Goal: Information Seeking & Learning: Find specific fact

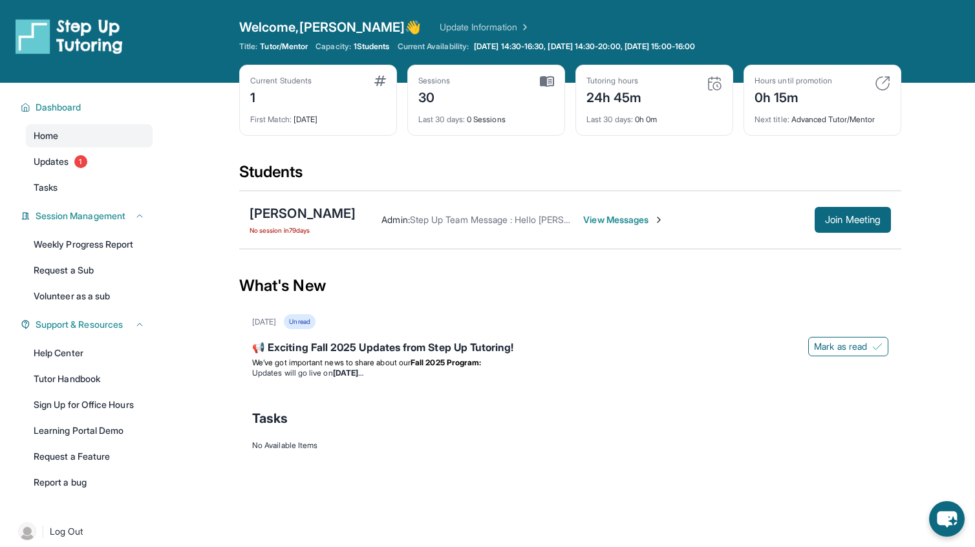
click at [636, 221] on span "View Messages" at bounding box center [623, 219] width 81 height 13
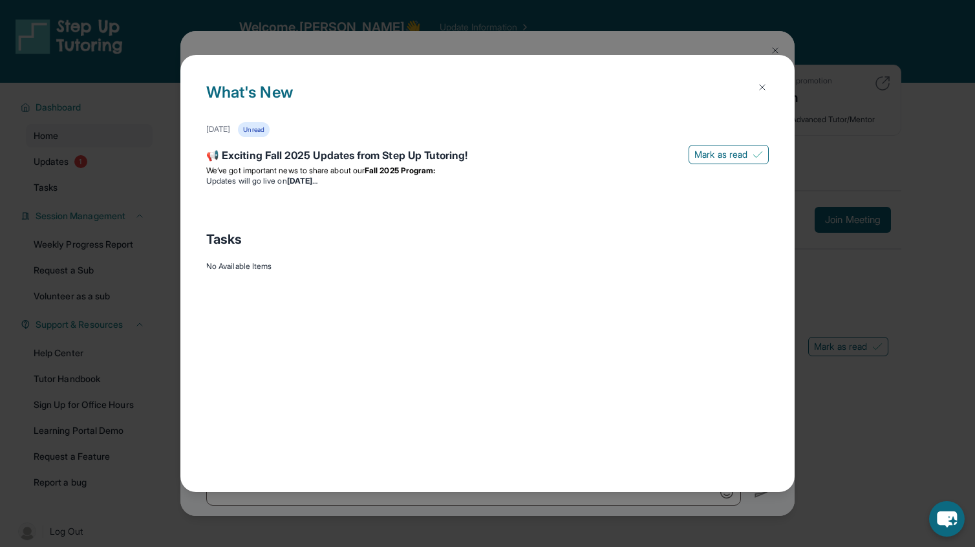
scroll to position [28471, 0]
click at [761, 93] on button at bounding box center [763, 87] width 26 height 26
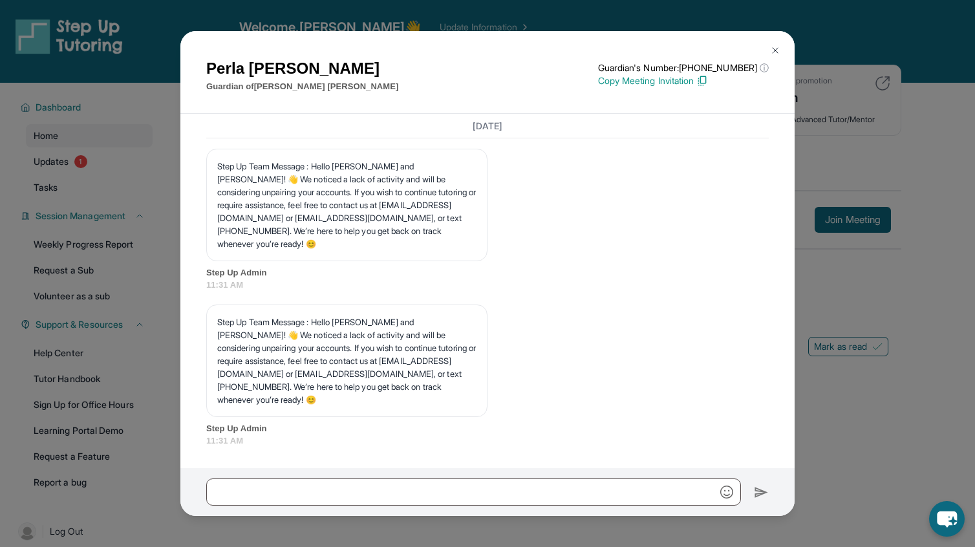
click at [598, 365] on div "Step Up Team Message : Hello [PERSON_NAME] and [PERSON_NAME]! 👋 We noticed a la…" at bounding box center [487, 376] width 563 height 143
drag, startPoint x: 351, startPoint y: 387, endPoint x: 208, endPoint y: 384, distance: 142.3
click at [208, 384] on div "Step Up Team Message : Hello [PERSON_NAME] and [PERSON_NAME]! 👋 We noticed a la…" at bounding box center [346, 361] width 281 height 113
copy p "[EMAIL_ADDRESS][DOMAIN_NAME],"
click at [586, 292] on span "11:31 AM" at bounding box center [487, 285] width 563 height 13
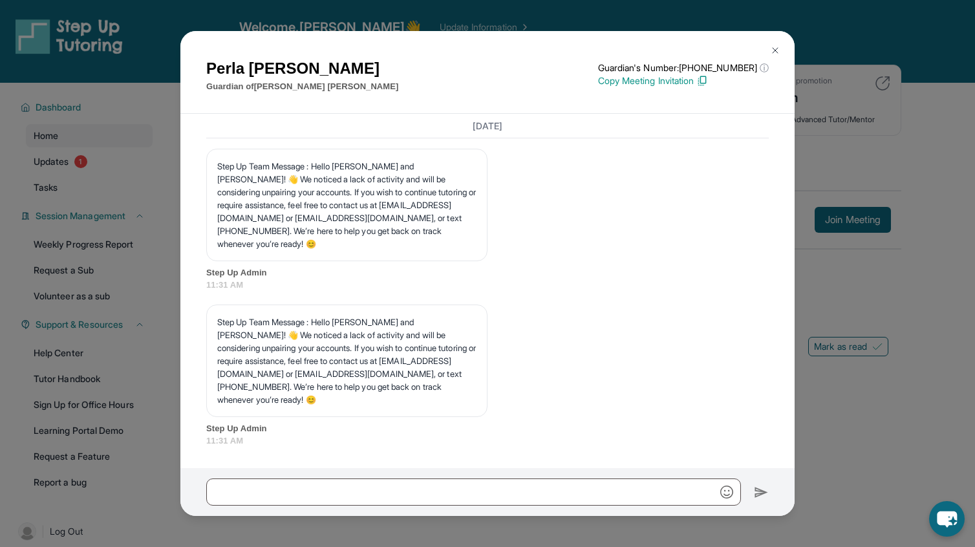
scroll to position [28394, 0]
click at [777, 44] on button at bounding box center [775, 51] width 26 height 26
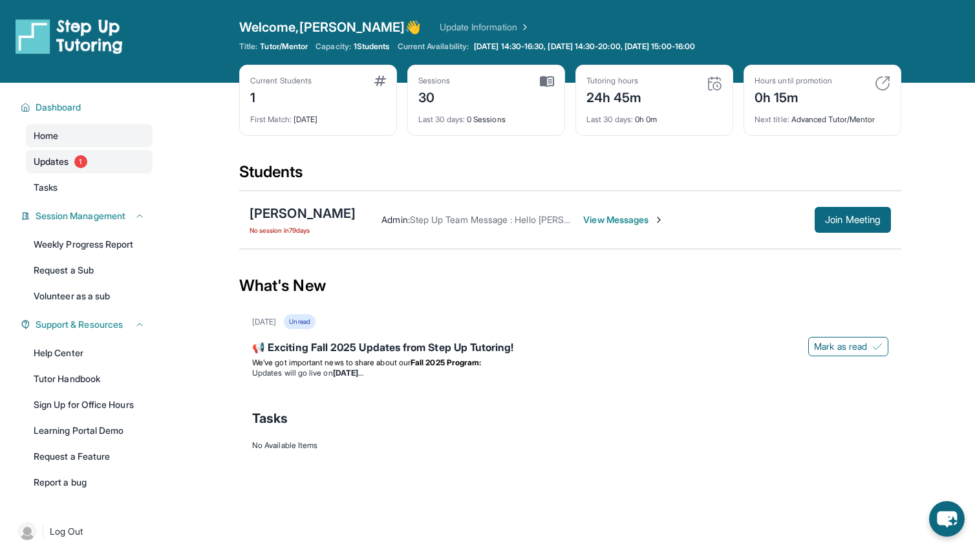
click at [92, 153] on link "Updates 1" at bounding box center [89, 161] width 127 height 23
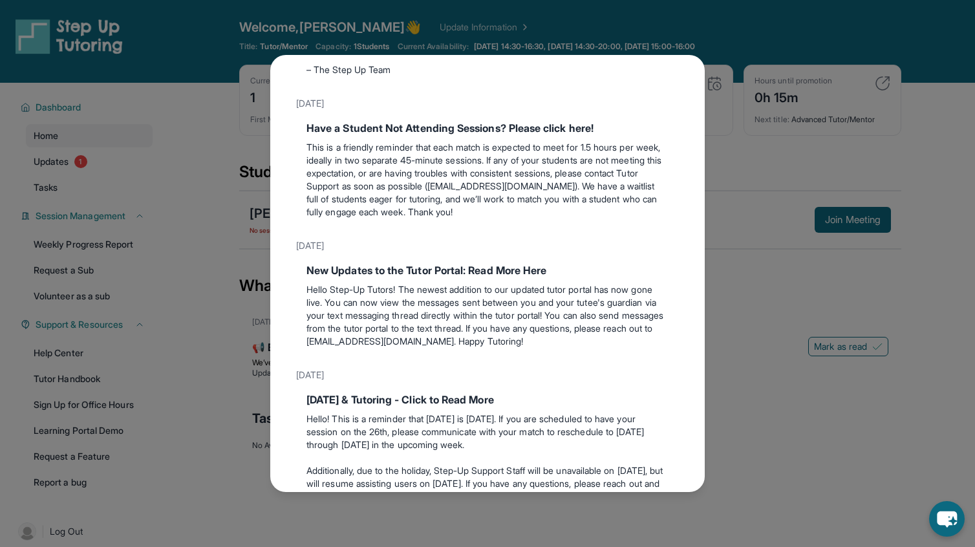
scroll to position [832, 0]
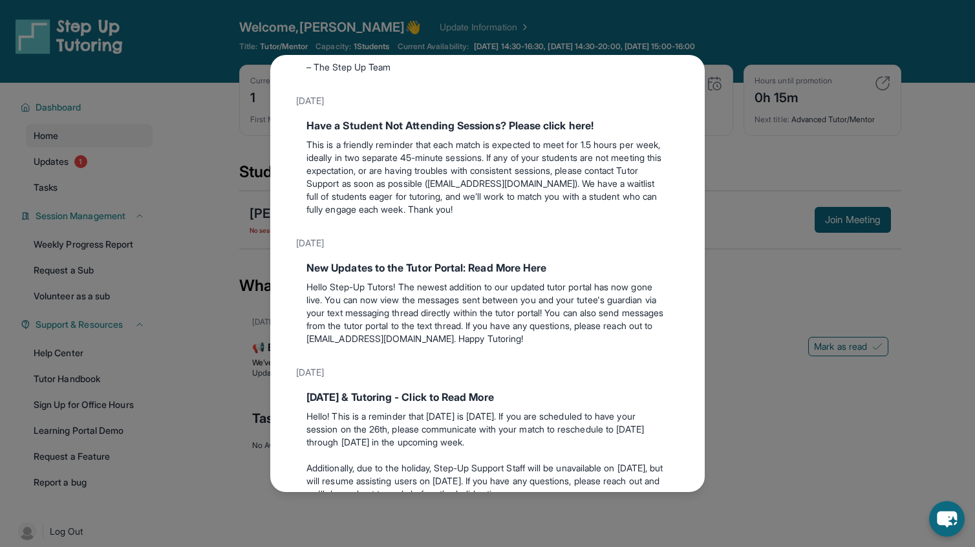
click at [730, 192] on div "Updates [DATE] 📢 Exciting Fall 2025 Updates from Step Up Tutoring! We’ve got im…" at bounding box center [487, 273] width 975 height 547
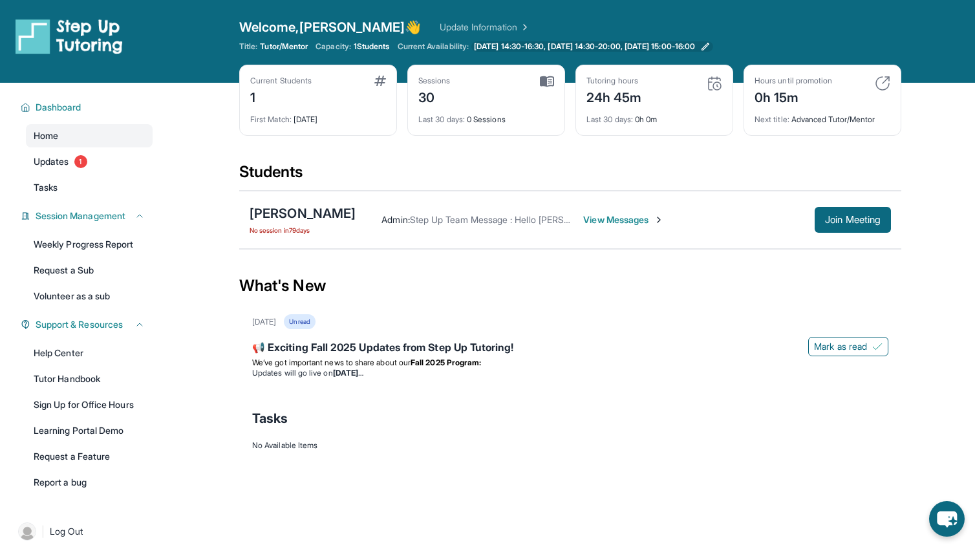
click at [560, 45] on span "[DATE] 14:30-16:30, [DATE] 14:30-20:00, [DATE] 15:00-16:00" at bounding box center [584, 46] width 221 height 10
click at [468, 366] on strong "Fall 2025 Program:" at bounding box center [446, 363] width 70 height 10
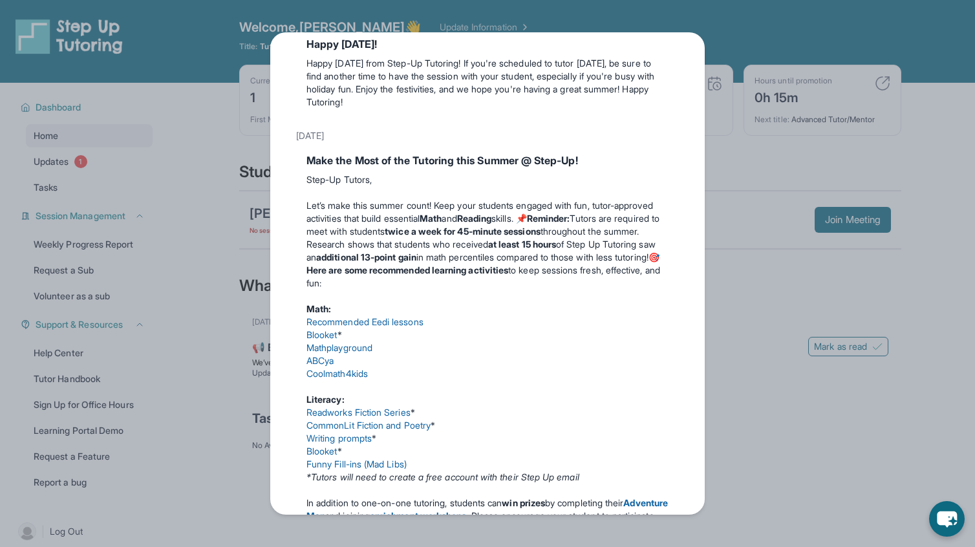
scroll to position [0, 0]
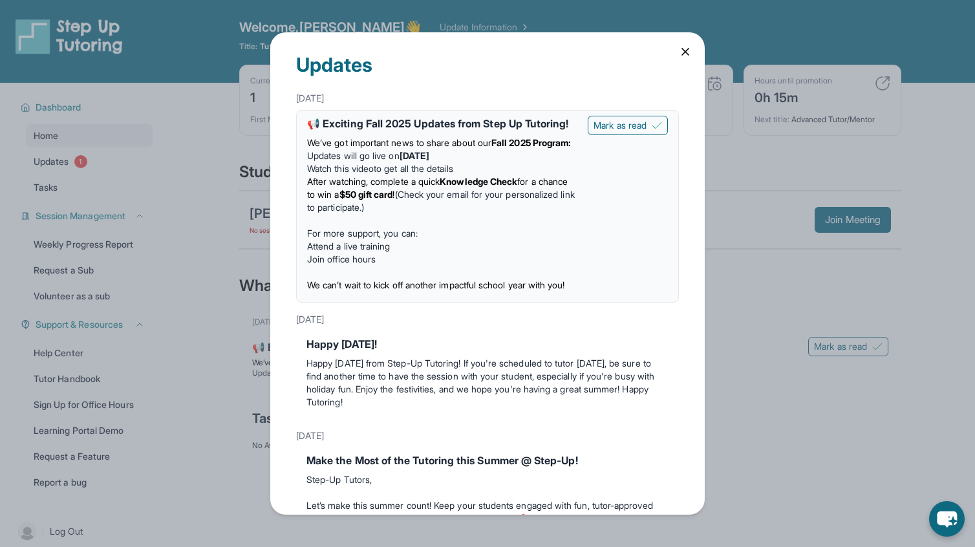
click at [684, 51] on icon at bounding box center [685, 51] width 13 height 13
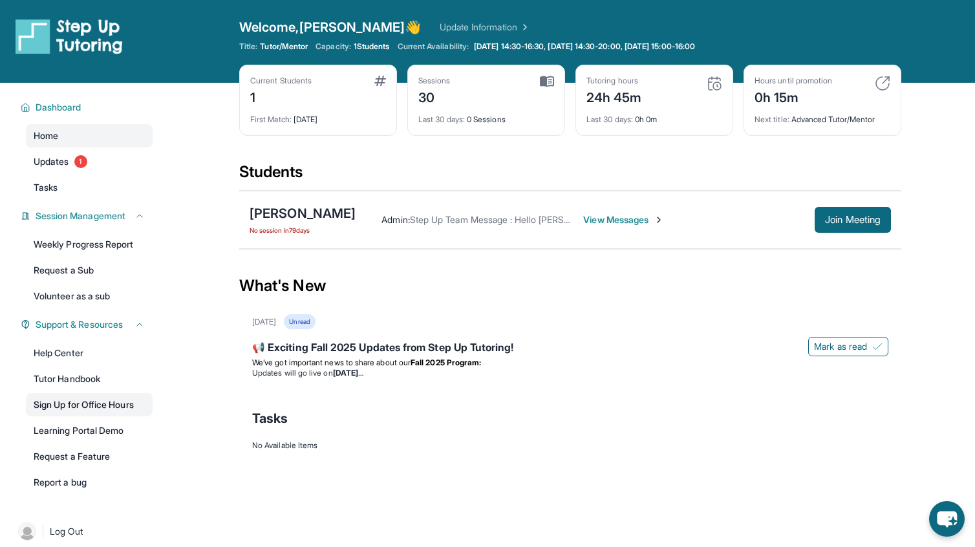
click at [103, 405] on link "Sign Up for Office Hours" at bounding box center [89, 404] width 127 height 23
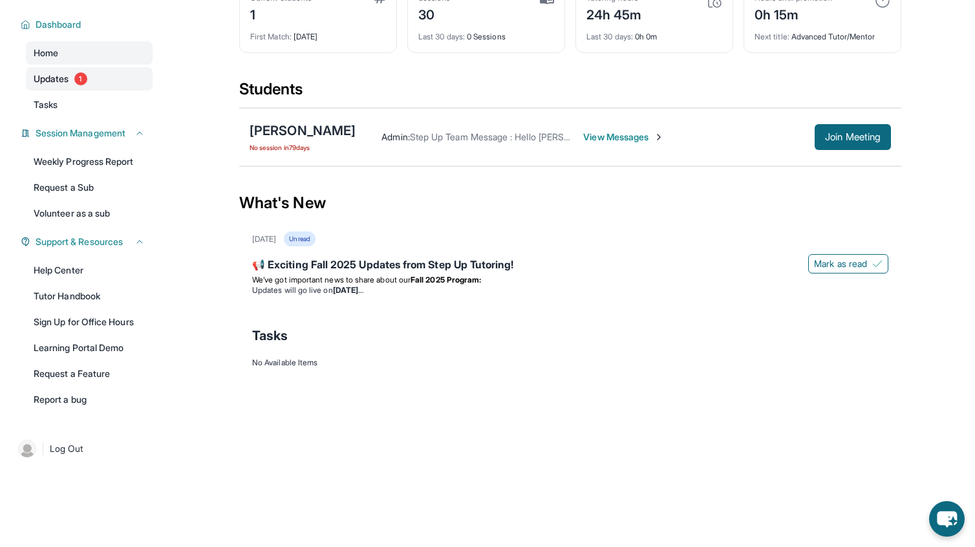
click at [81, 80] on span "1" at bounding box center [80, 78] width 13 height 13
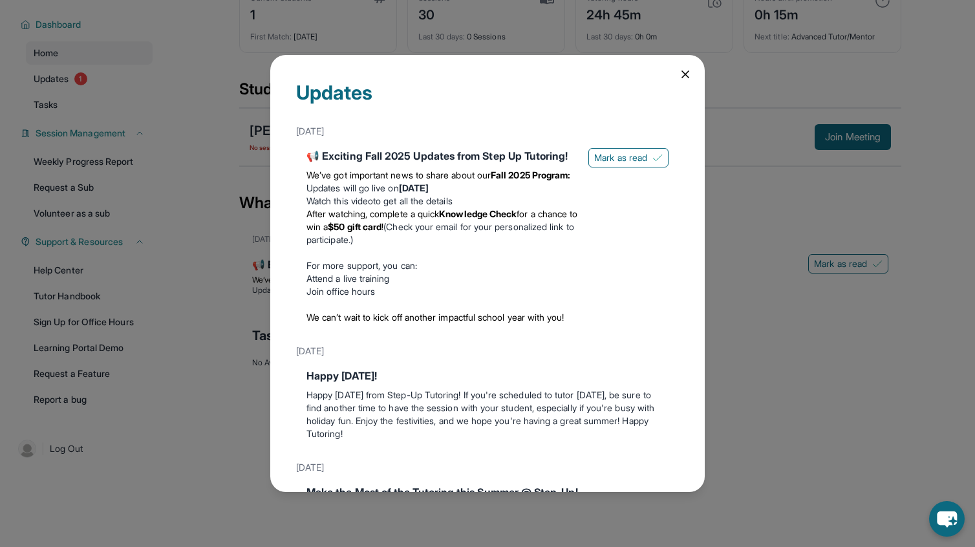
click at [684, 80] on icon at bounding box center [685, 74] width 13 height 13
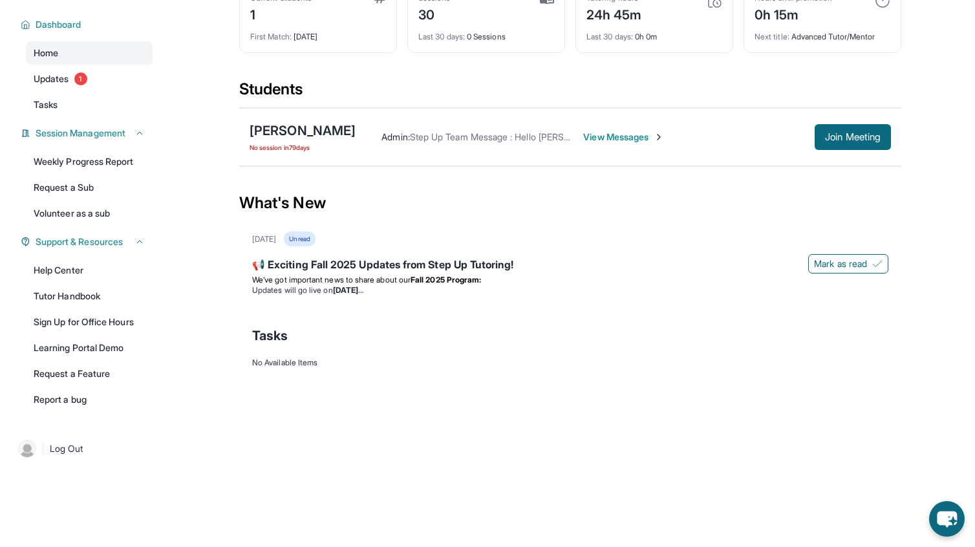
scroll to position [72, 0]
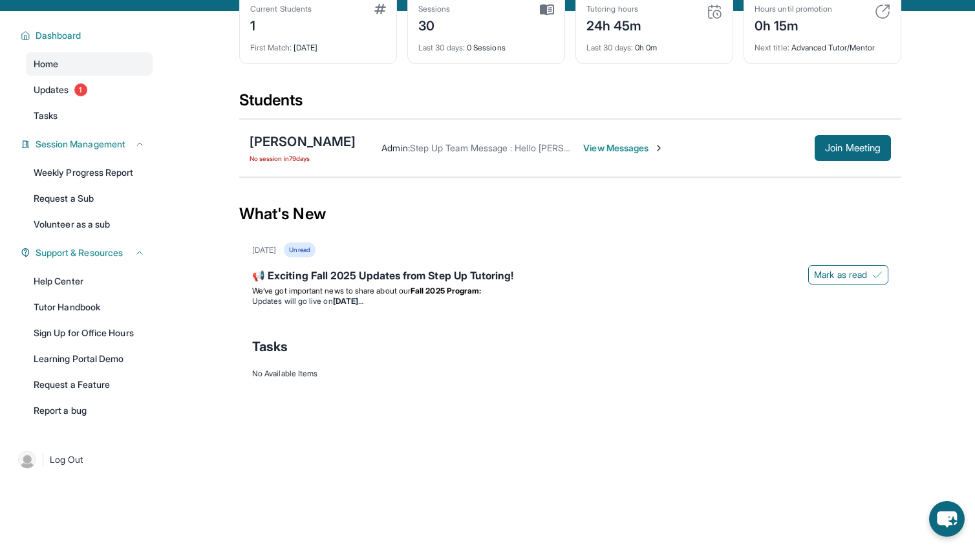
click at [614, 140] on div "Admin : Step Up Team Message : Hello [PERSON_NAME] and [PERSON_NAME]! 👋 We noti…" at bounding box center [623, 148] width 535 height 26
click at [619, 149] on span "View Messages" at bounding box center [623, 148] width 81 height 13
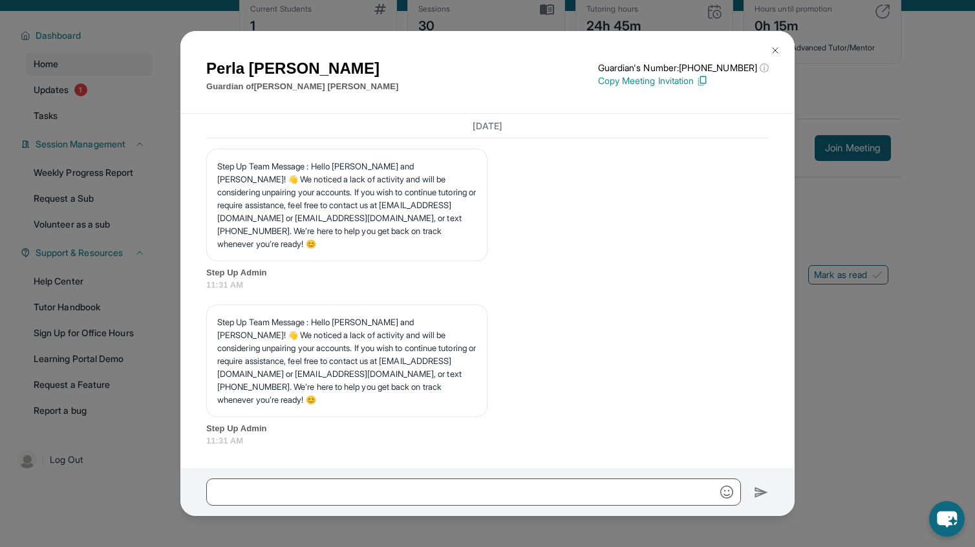
scroll to position [83, 0]
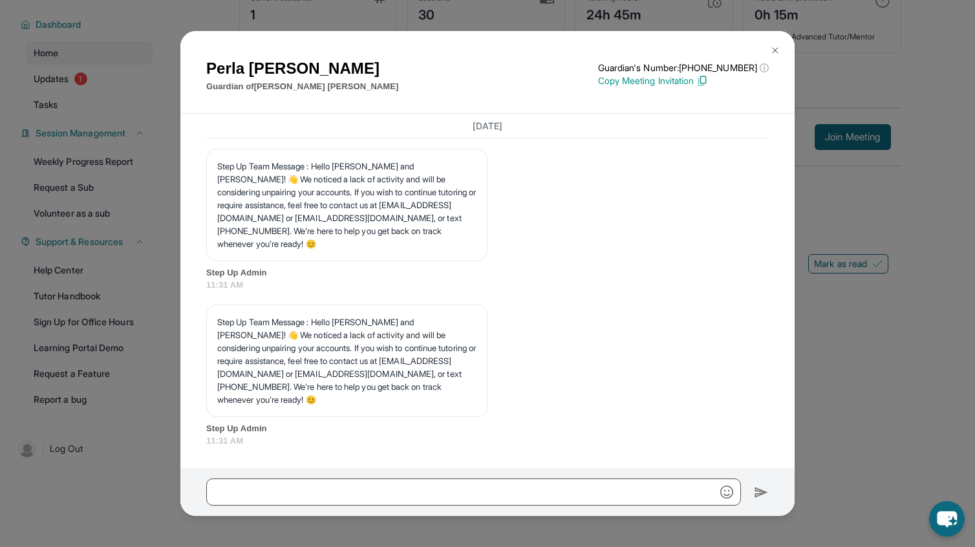
click at [532, 329] on div "Step Up Team Message : Hello [PERSON_NAME] and [PERSON_NAME]! 👋 We noticed a la…" at bounding box center [487, 376] width 563 height 143
click at [777, 51] on img at bounding box center [775, 50] width 10 height 10
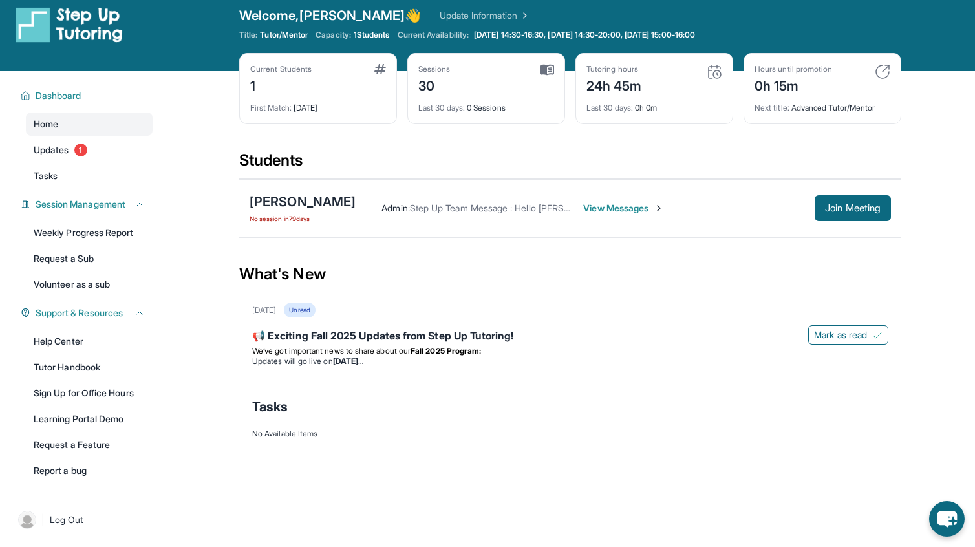
scroll to position [3, 0]
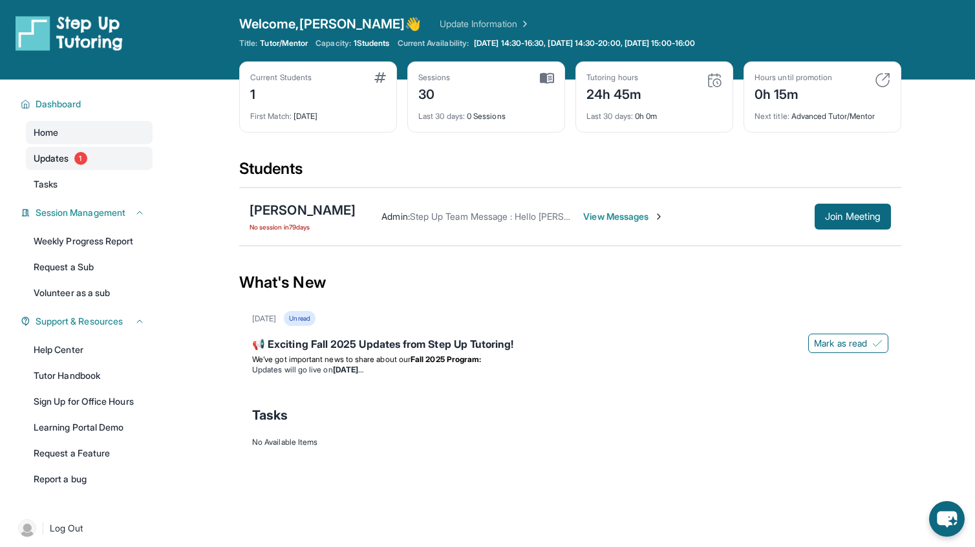
click at [72, 162] on link "Updates 1" at bounding box center [89, 158] width 127 height 23
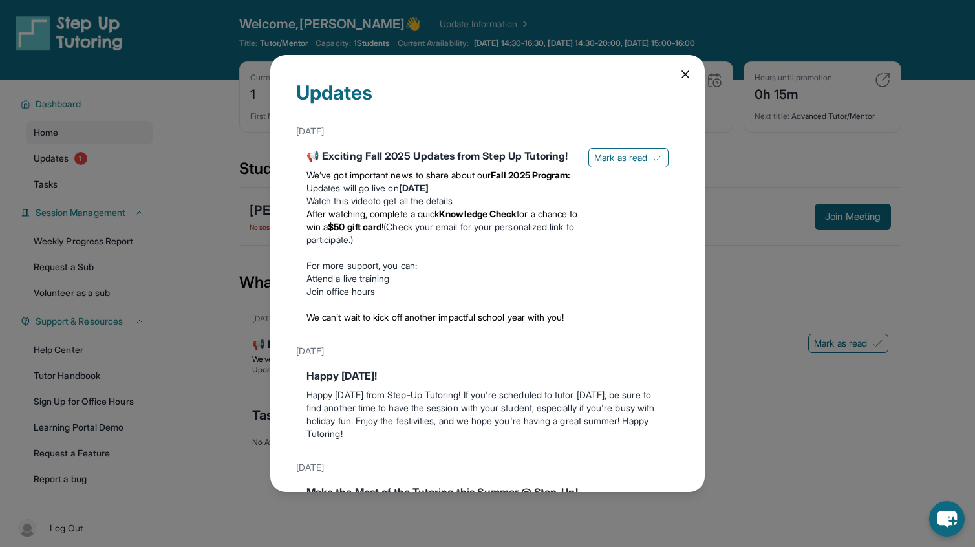
click at [686, 69] on icon at bounding box center [685, 74] width 13 height 13
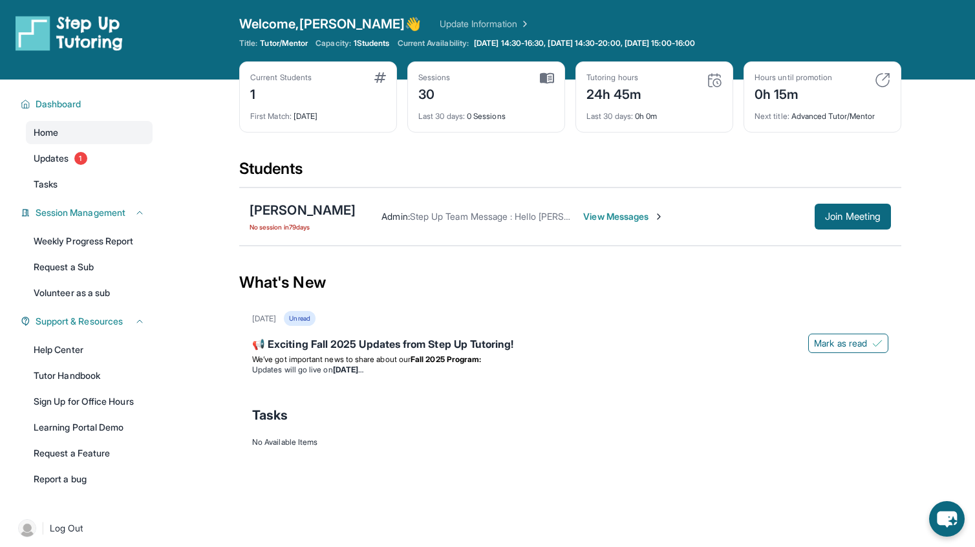
click at [740, 43] on div "Title: Tutor/Mentor Capacity: 1 Students Current Availability: [DATE] 14:30-16:…" at bounding box center [570, 43] width 662 height 10
click at [695, 40] on span "[DATE] 14:30-16:30, [DATE] 14:30-20:00, [DATE] 15:00-16:00" at bounding box center [584, 43] width 221 height 10
click at [106, 184] on link "Tasks" at bounding box center [89, 184] width 127 height 23
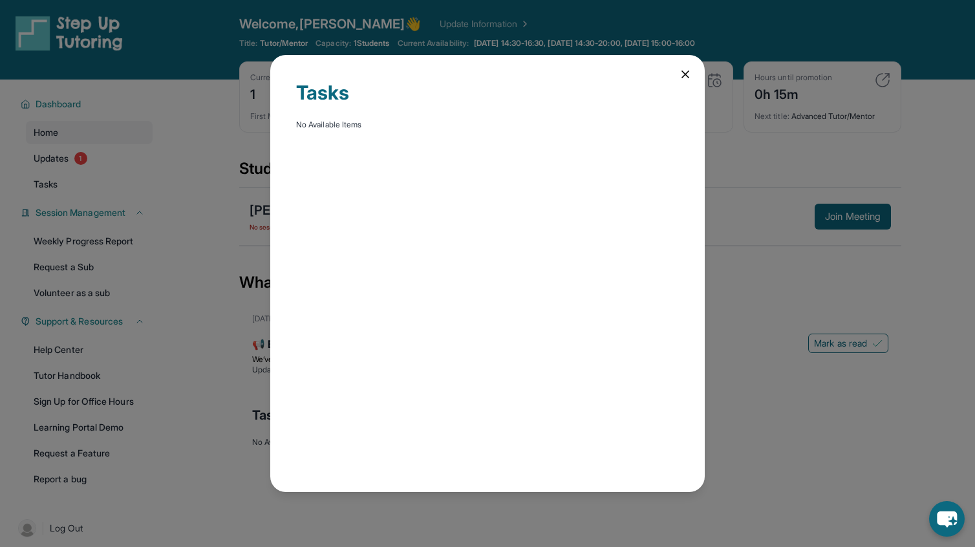
click at [686, 68] on icon at bounding box center [685, 74] width 13 height 13
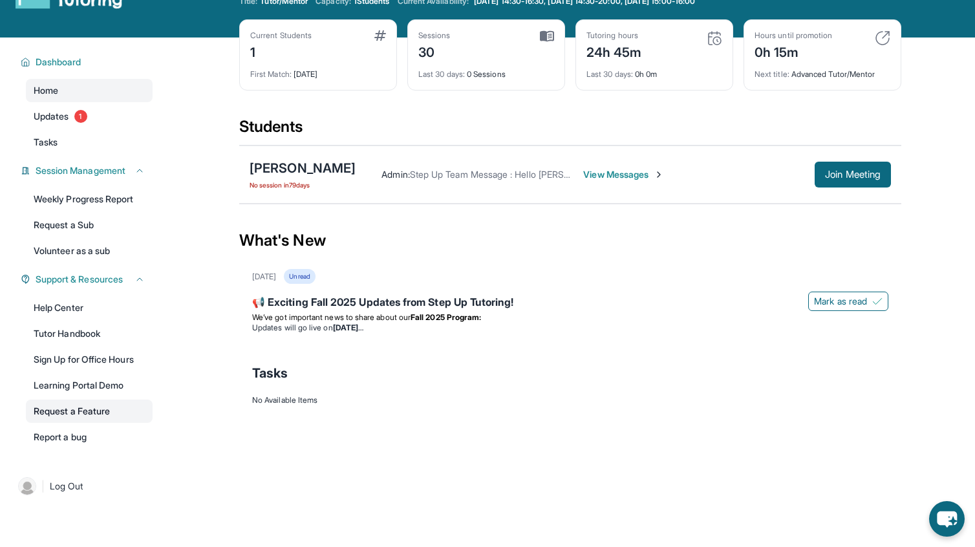
scroll to position [54, 0]
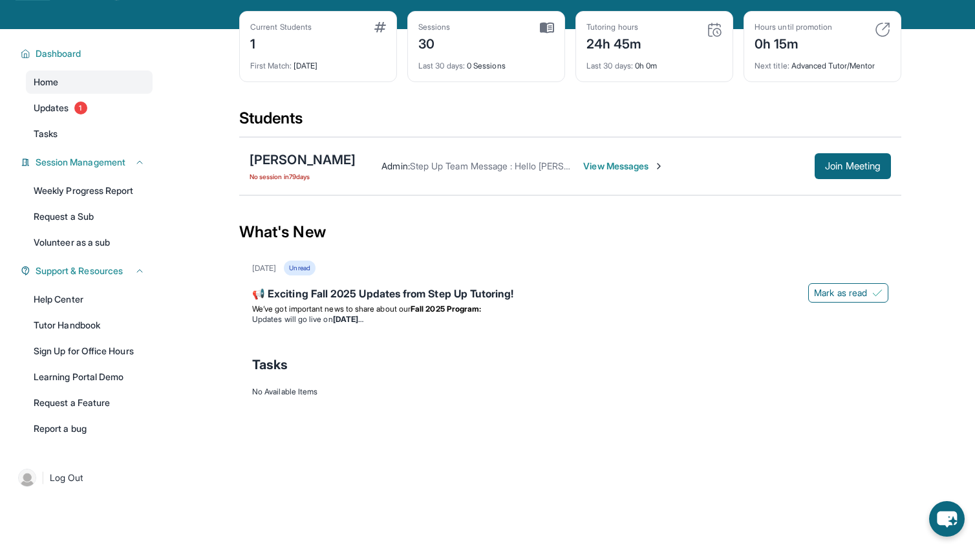
click at [604, 160] on span "View Messages" at bounding box center [623, 166] width 81 height 13
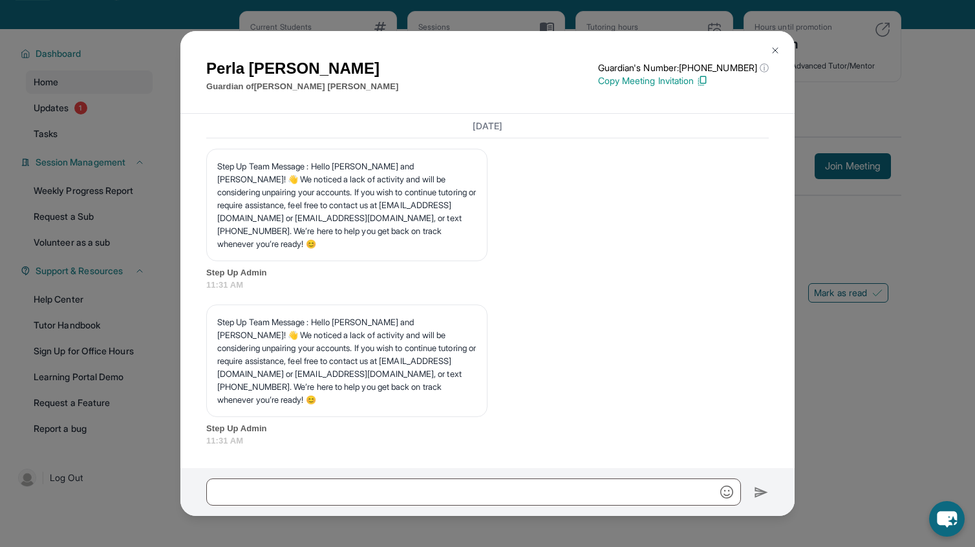
scroll to position [28471, 0]
click at [666, 251] on div "Step Up Team Message : Hello [PERSON_NAME] and [PERSON_NAME]! 👋 We noticed a la…" at bounding box center [487, 220] width 563 height 143
drag, startPoint x: 420, startPoint y: 338, endPoint x: 427, endPoint y: 362, distance: 25.0
click at [427, 362] on p "Step Up Team Message : Hello [PERSON_NAME] and [PERSON_NAME]! 👋 We noticed a la…" at bounding box center [346, 361] width 259 height 91
click at [348, 378] on p "Step Up Team Message : Hello [PERSON_NAME] and [PERSON_NAME]! 👋 We noticed a la…" at bounding box center [346, 361] width 259 height 91
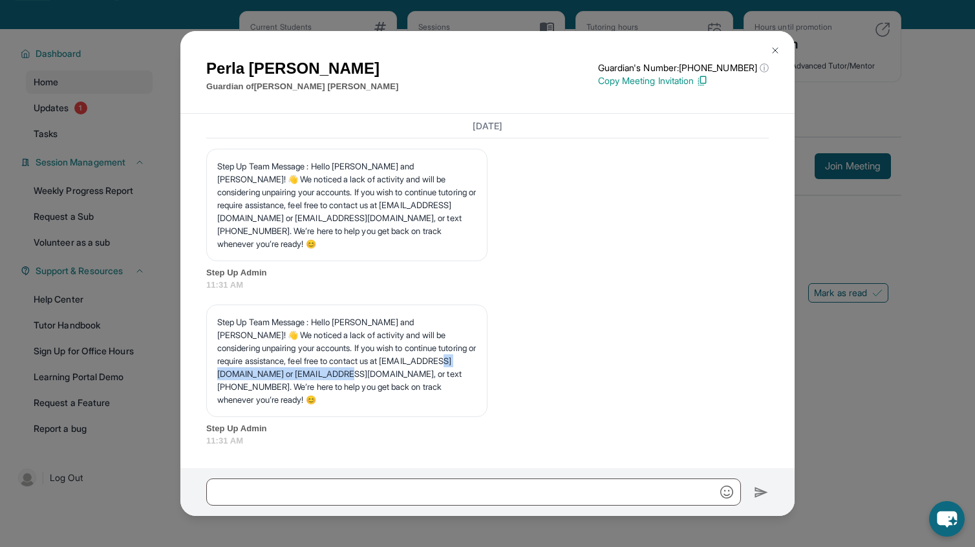
drag, startPoint x: 217, startPoint y: 387, endPoint x: 351, endPoint y: 386, distance: 133.9
click at [351, 386] on p "Step Up Team Message : Hello [PERSON_NAME] and [PERSON_NAME]! 👋 We noticed a la…" at bounding box center [346, 361] width 259 height 91
copy p "[EMAIL_ADDRESS][DOMAIN_NAME],"
click at [515, 343] on div "Step Up Team Message : Hello [PERSON_NAME] and [PERSON_NAME]! 👋 We noticed a la…" at bounding box center [487, 376] width 563 height 143
click at [92, 252] on div "[PERSON_NAME] Guardian of [PERSON_NAME] Guardian's Number: [PHONE_NUMBER] ⓘ Thi…" at bounding box center [487, 273] width 975 height 547
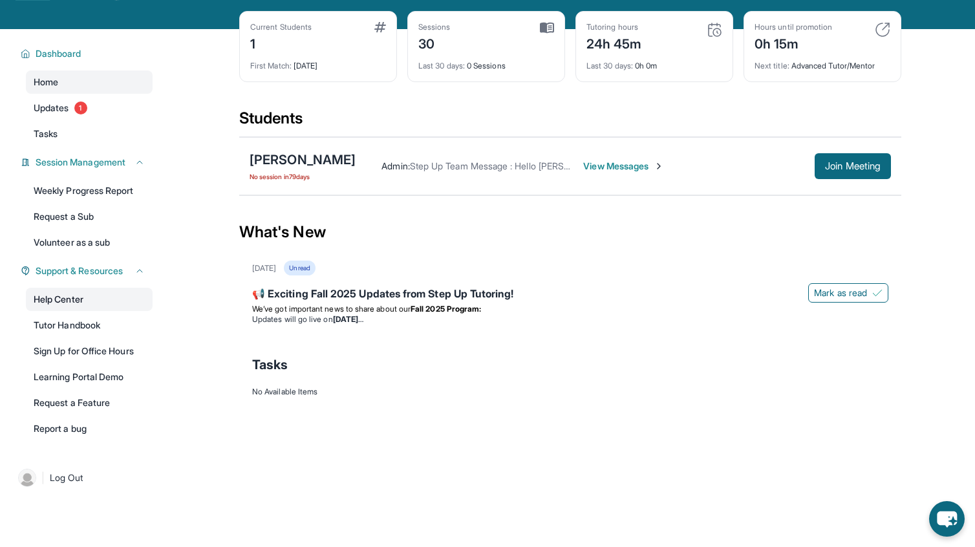
click at [81, 299] on link "Help Center" at bounding box center [89, 299] width 127 height 23
click at [473, 49] on div "Sessions 30" at bounding box center [486, 37] width 136 height 31
click at [426, 45] on div "30" at bounding box center [434, 42] width 32 height 21
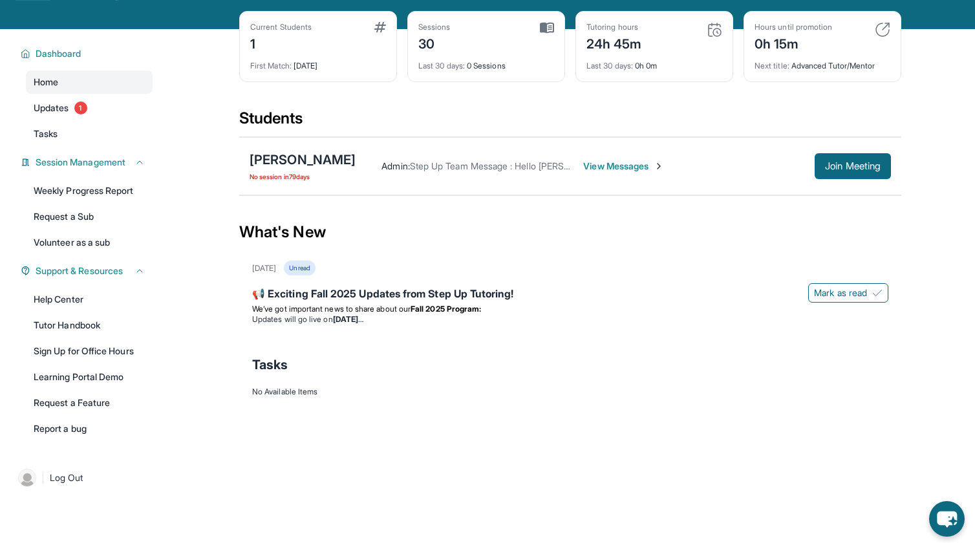
click at [431, 46] on div "30" at bounding box center [434, 42] width 32 height 21
click at [419, 44] on div "30" at bounding box center [434, 42] width 32 height 21
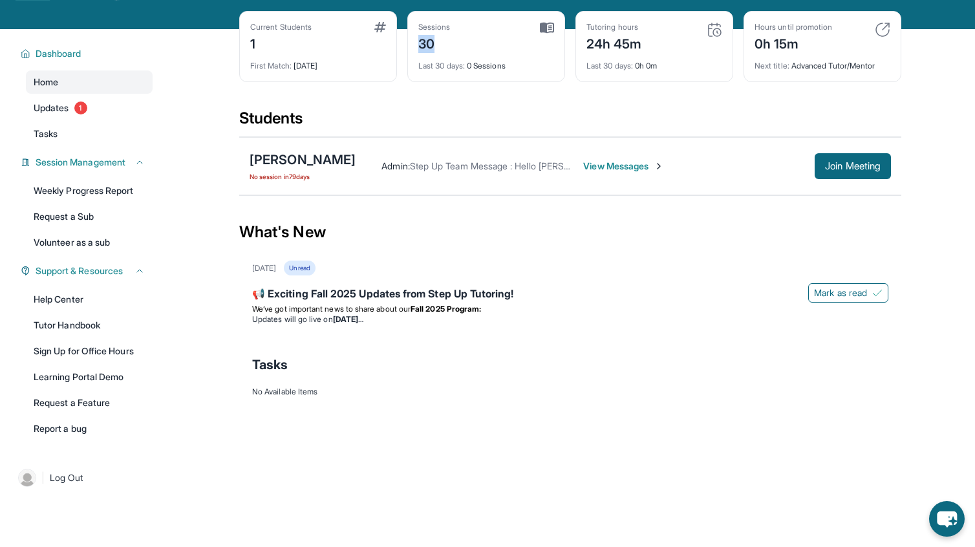
click at [423, 40] on div "30" at bounding box center [434, 42] width 32 height 21
click at [438, 44] on div "30" at bounding box center [434, 42] width 32 height 21
click at [610, 162] on span "View Messages" at bounding box center [623, 166] width 81 height 13
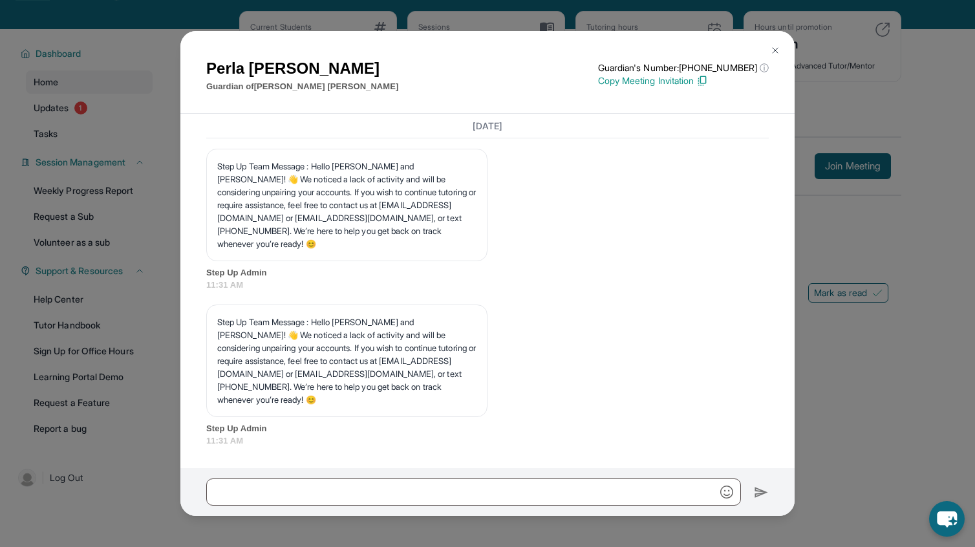
scroll to position [28331, 0]
click at [389, 94] on div "Unfortunately, no. Step Up Tutoring only offers online tutoring. 08:18 PM" at bounding box center [487, 68] width 563 height 52
click at [770, 52] on button at bounding box center [775, 51] width 26 height 26
